Goal: Register for event/course

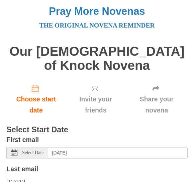
click at [22, 147] on div "Select Date" at bounding box center [27, 152] width 42 height 11
click at [25, 150] on span "Select Date" at bounding box center [32, 152] width 21 height 5
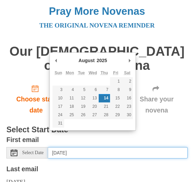
type input "[DATE]"
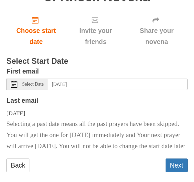
scroll to position [71, 0]
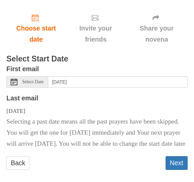
click at [182, 161] on button "Next" at bounding box center [177, 163] width 22 height 14
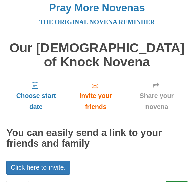
scroll to position [19, 0]
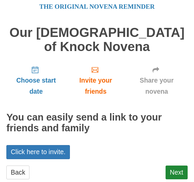
click at [182, 165] on link "Next" at bounding box center [177, 172] width 22 height 14
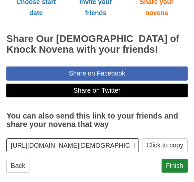
scroll to position [108, 0]
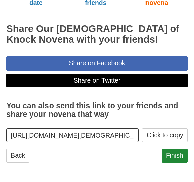
click at [171, 132] on button "Click to copy" at bounding box center [165, 135] width 46 height 14
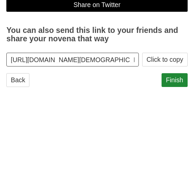
click at [177, 128] on button "Click to copy" at bounding box center [165, 135] width 46 height 14
click at [183, 149] on link "Finish" at bounding box center [175, 156] width 26 height 14
